Goal: Information Seeking & Learning: Stay updated

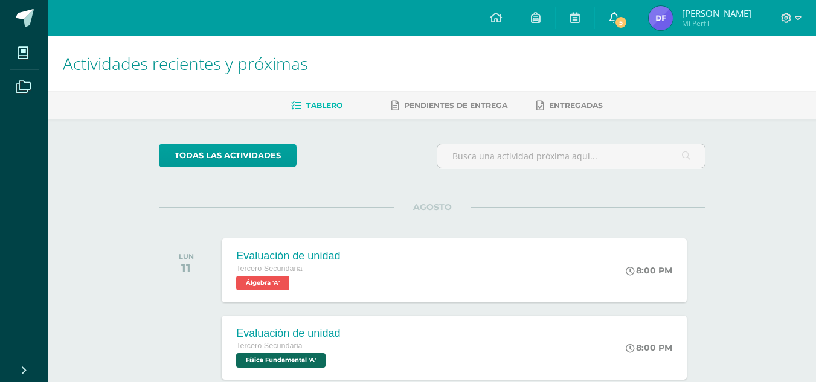
click at [605, 20] on link "5" at bounding box center [614, 18] width 39 height 36
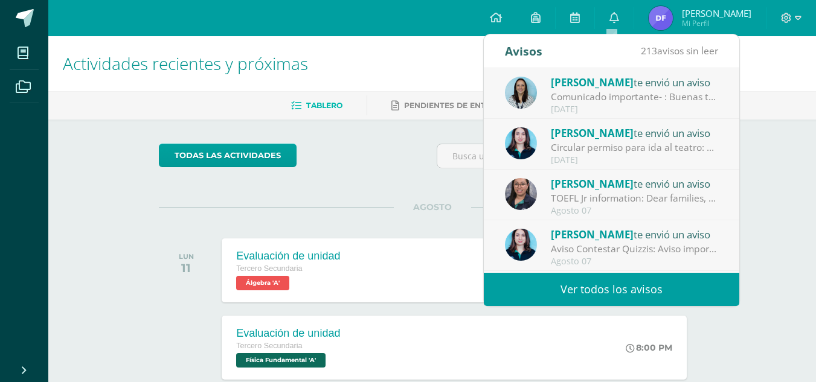
click at [686, 96] on div "Comunicado importante- : Buenas tardes estimados padres de familia, Les compart…" at bounding box center [635, 97] width 168 height 14
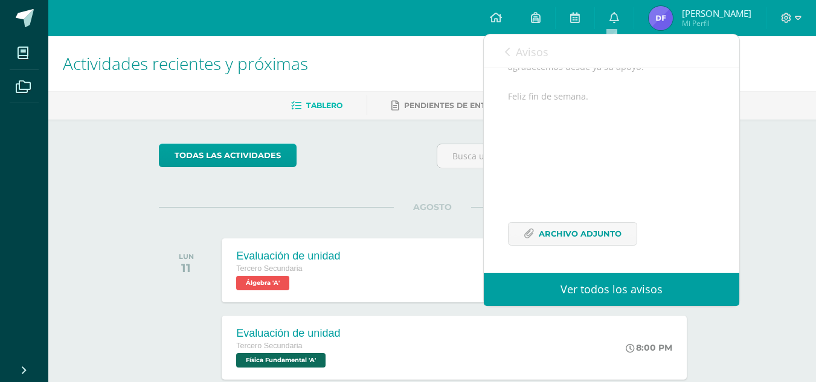
scroll to position [176, 0]
click at [593, 245] on span "Archivo Adjunto" at bounding box center [580, 234] width 83 height 22
click at [476, 112] on link "Pendientes de entrega" at bounding box center [449, 105] width 116 height 19
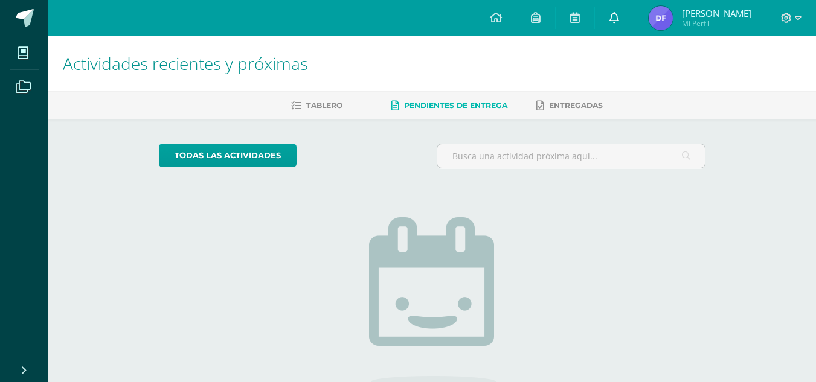
click at [615, 22] on icon at bounding box center [614, 17] width 10 height 11
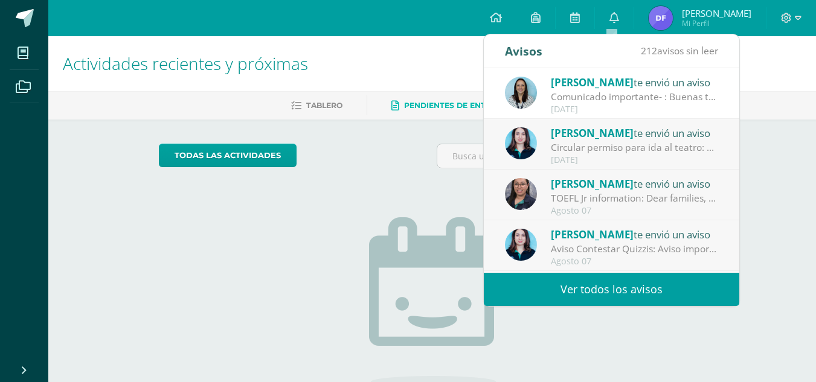
click at [608, 149] on div "Circular permiso para ida al teatro: 📢 Recordatorio Estimados estudiantes, se l…" at bounding box center [635, 148] width 168 height 14
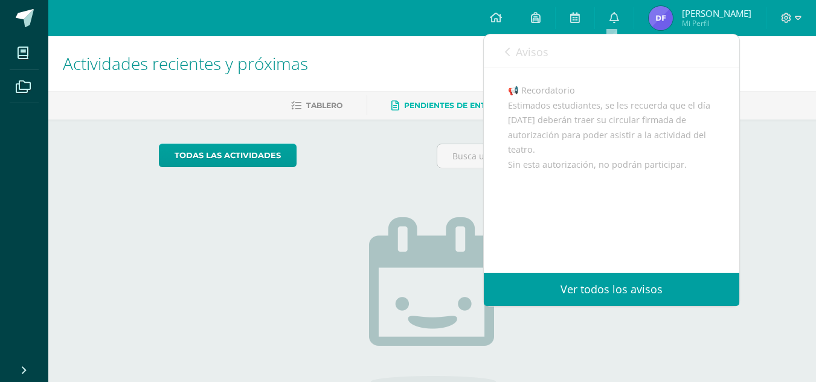
scroll to position [71, 0]
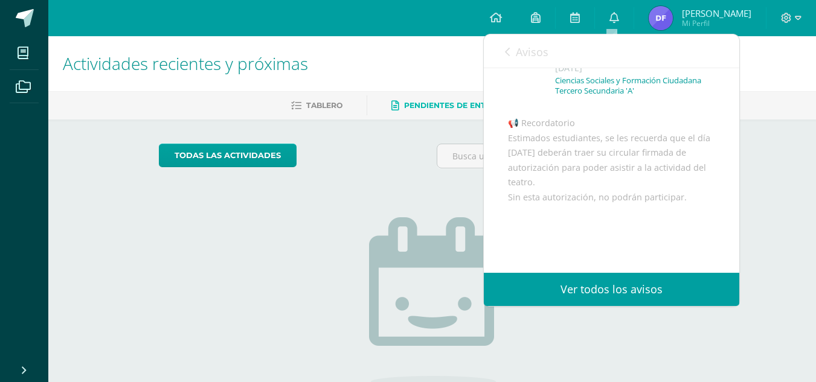
click at [507, 56] on icon at bounding box center [507, 52] width 5 height 10
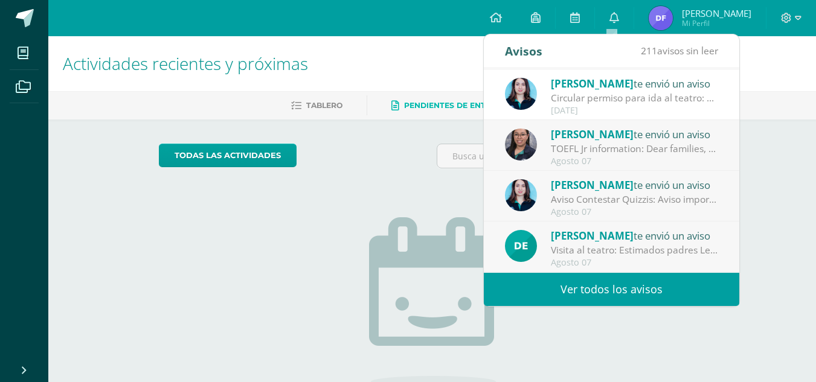
scroll to position [54, 0]
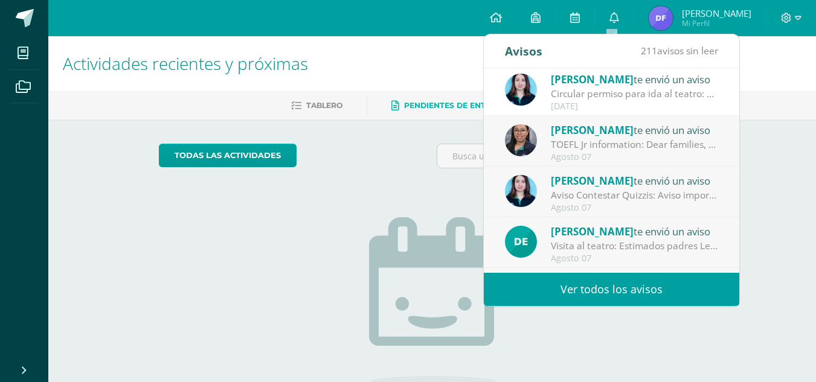
click at [669, 150] on div "TOEFL Jr information: Dear families, This is a reminder that the TOEFL Junior t…" at bounding box center [635, 145] width 168 height 14
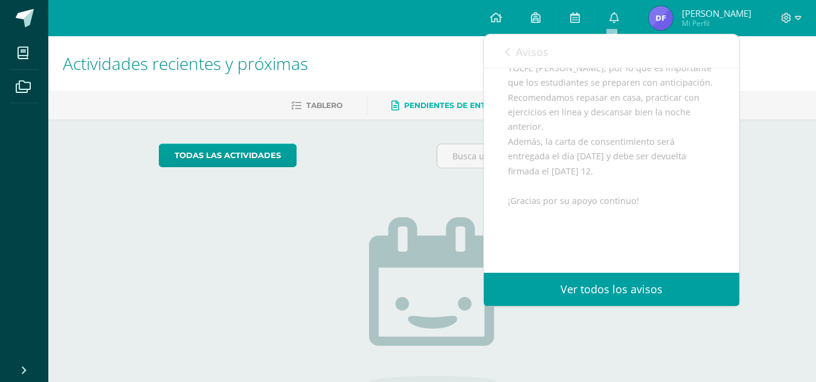
scroll to position [340, 0]
click at [509, 56] on icon at bounding box center [507, 52] width 5 height 10
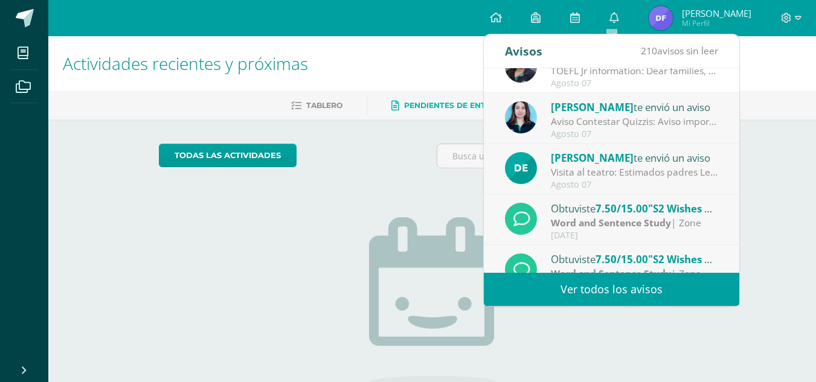
scroll to position [129, 0]
click at [662, 169] on div "Visita al teatro: Estimados padres Les informamos sobre la actividad de la visi…" at bounding box center [635, 171] width 168 height 14
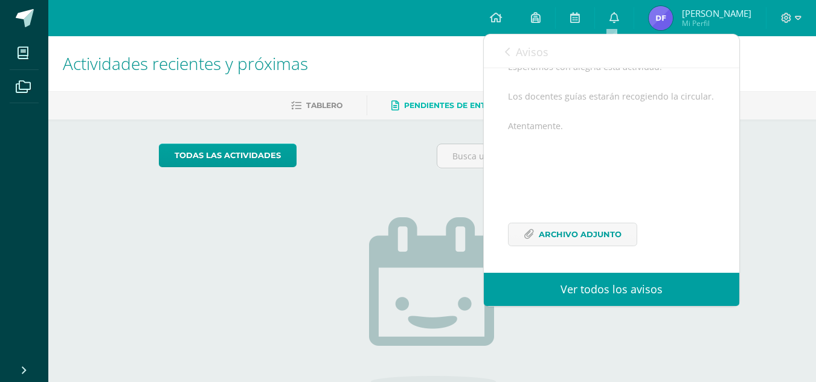
click at [519, 62] on link "Avisos" at bounding box center [526, 51] width 43 height 34
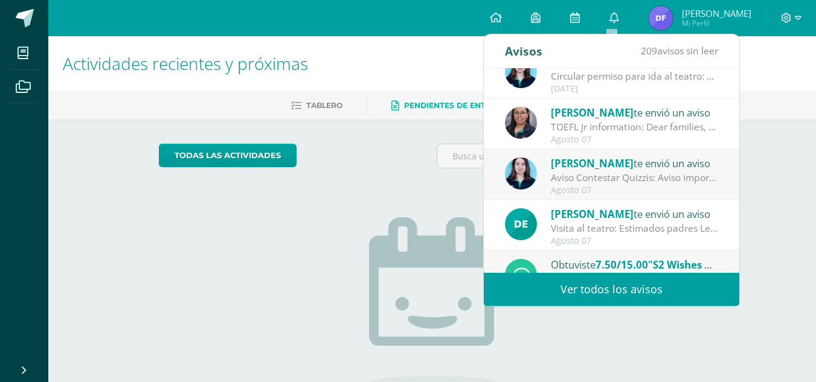
scroll to position [0, 0]
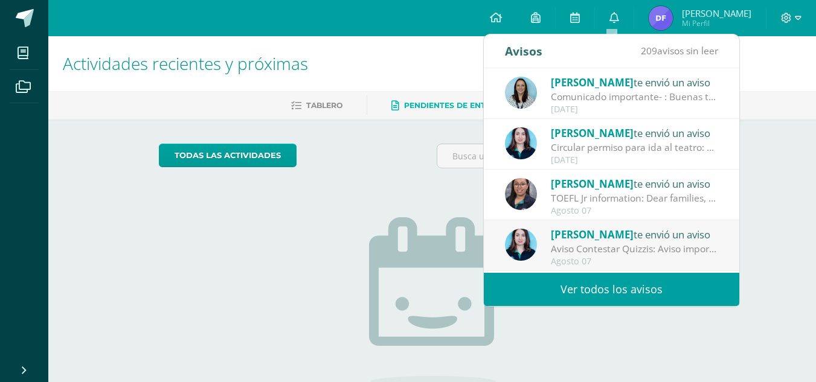
click at [690, 130] on div "Lisa Gámez te envió un aviso" at bounding box center [635, 133] width 168 height 16
